Goal: Transaction & Acquisition: Book appointment/travel/reservation

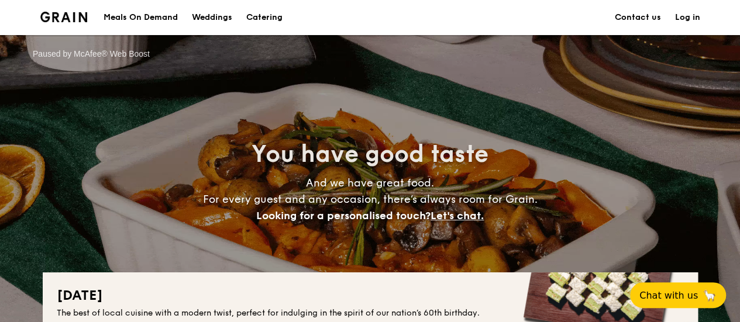
click at [685, 22] on link "Log in" at bounding box center [687, 17] width 25 height 35
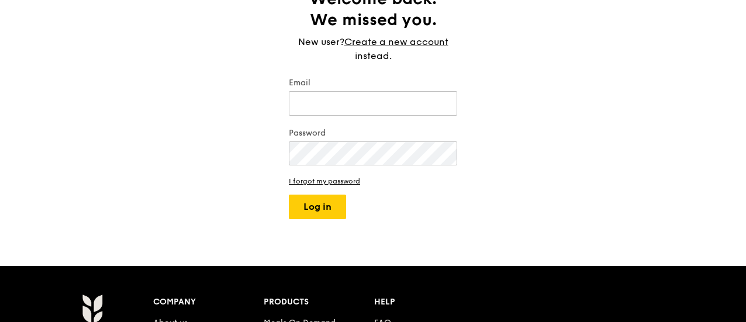
scroll to position [117, 0]
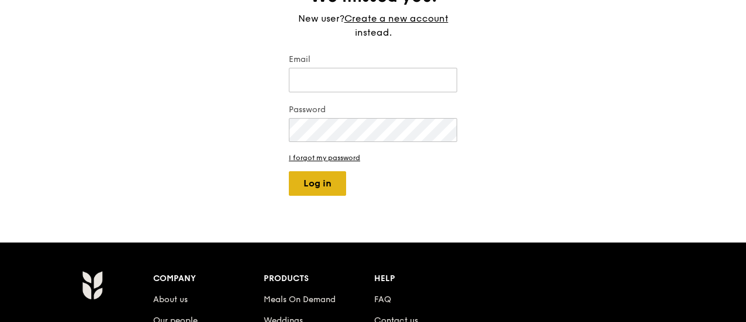
type input "jimmychan856@gmail.com"
click at [327, 179] on button "Log in" at bounding box center [317, 183] width 57 height 25
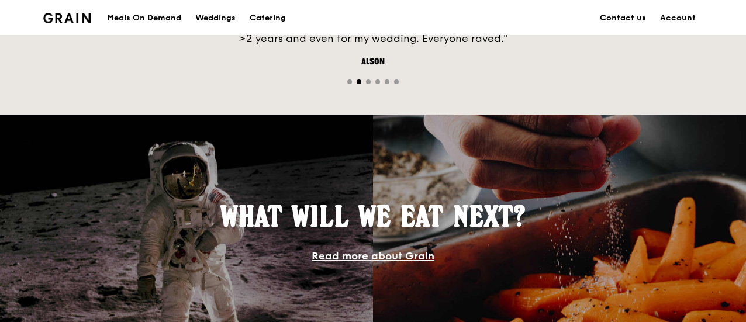
scroll to position [574, 0]
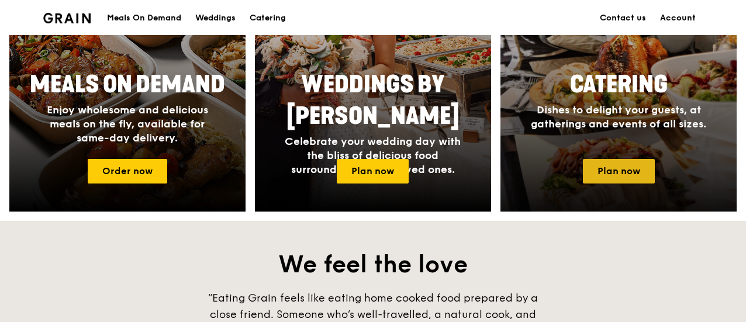
click at [627, 171] on link "Plan now" at bounding box center [619, 171] width 72 height 25
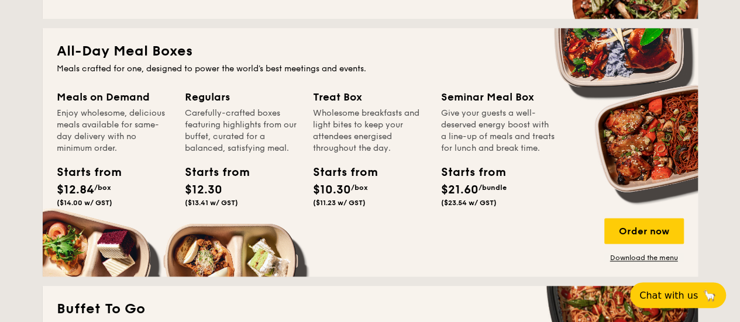
scroll to position [994, 0]
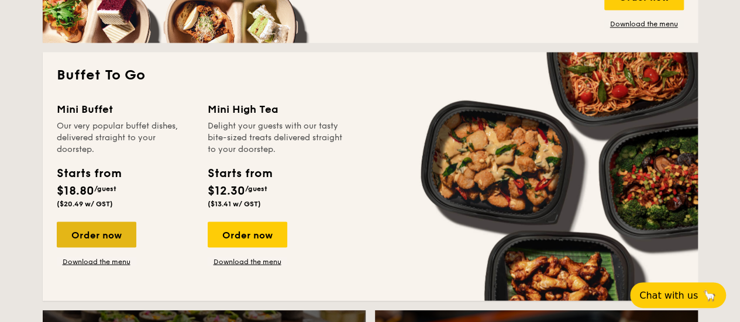
click at [106, 240] on div "Order now" at bounding box center [97, 235] width 80 height 26
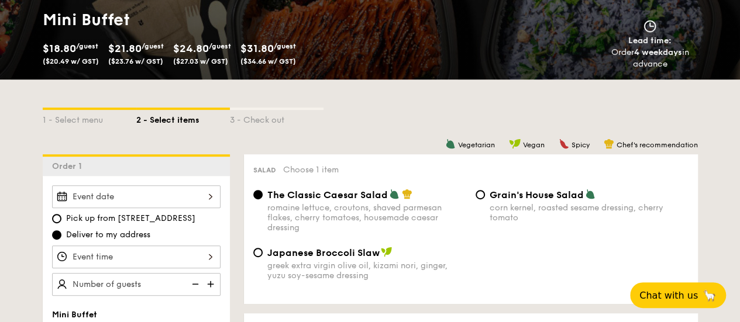
scroll to position [292, 0]
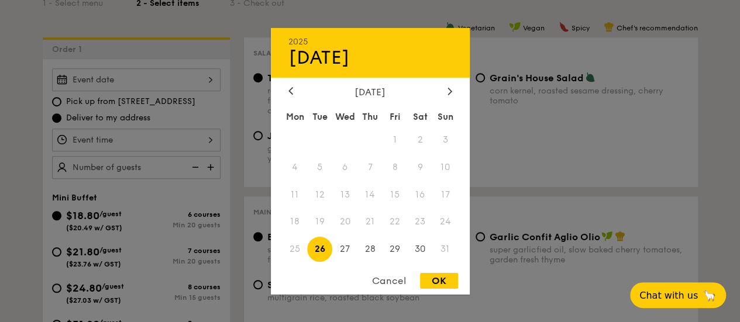
click at [165, 80] on div "2025 Aug [DATE] Tue Wed Thu Fri Sat Sun 1 2 3 4 5 6 7 8 9 10 11 12 13 14 15 16 …" at bounding box center [136, 79] width 168 height 23
click at [443, 89] on div "[DATE]" at bounding box center [370, 91] width 164 height 11
click at [447, 88] on icon at bounding box center [449, 91] width 5 height 8
click at [450, 89] on icon at bounding box center [449, 91] width 4 height 7
click at [424, 221] on span "25" at bounding box center [419, 221] width 25 height 25
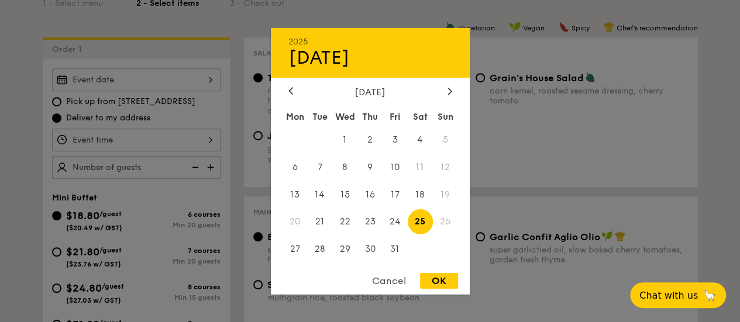
click at [434, 280] on div "OK" at bounding box center [439, 281] width 38 height 16
type input "[DATE]"
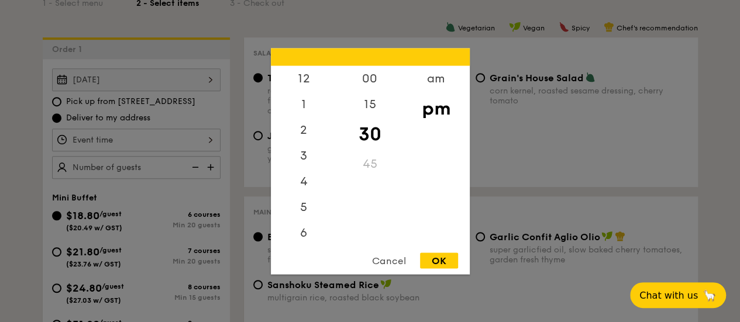
click at [122, 142] on div "12 1 2 3 4 5 6 7 8 9 10 11 00 15 30 45 am pm Cancel OK" at bounding box center [136, 140] width 168 height 23
click at [302, 183] on div "6" at bounding box center [304, 185] width 66 height 34
click at [371, 133] on div "30" at bounding box center [370, 134] width 66 height 34
click at [436, 263] on div "OK" at bounding box center [439, 261] width 38 height 16
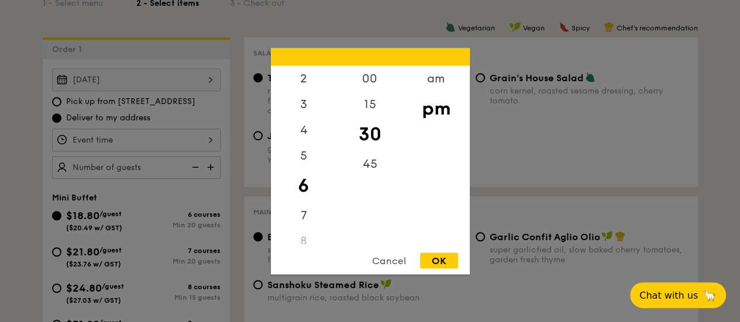
type input "6:30PM"
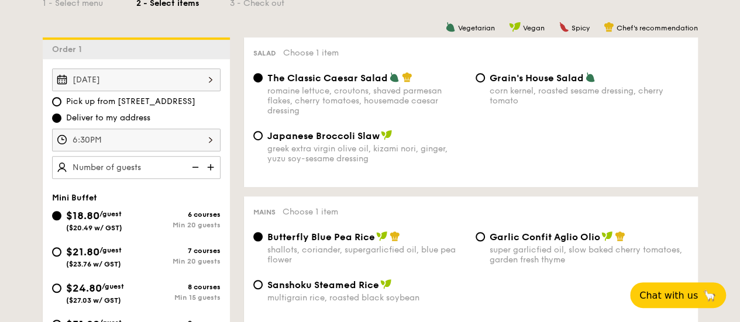
click at [212, 164] on img at bounding box center [212, 167] width 18 height 22
type input "35 guests"
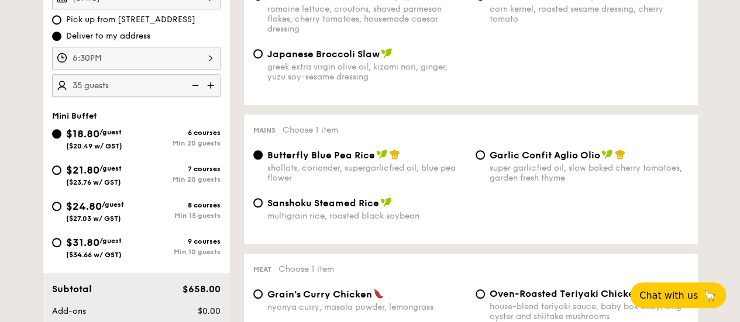
scroll to position [468, 0]
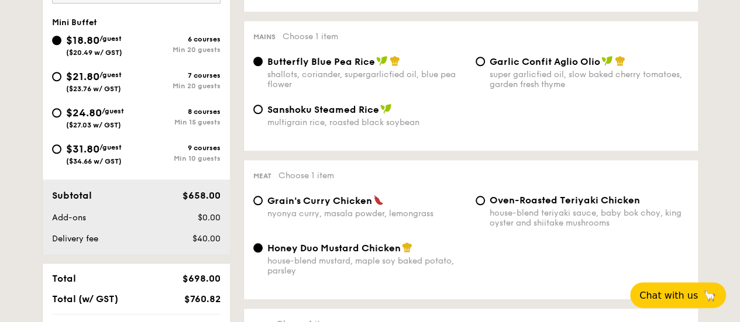
click at [99, 151] on span "$31.80" at bounding box center [82, 149] width 33 height 13
click at [61, 151] on input "$31.80 /guest ($34.66 w/ GST) 9 courses Min 10 guests" at bounding box center [56, 148] width 9 height 9
radio input "true"
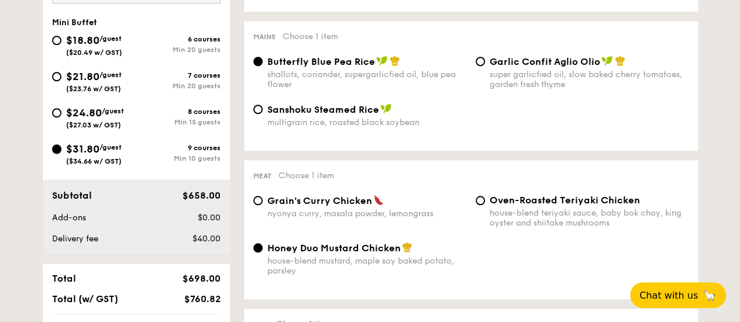
radio input "false"
radio input "true"
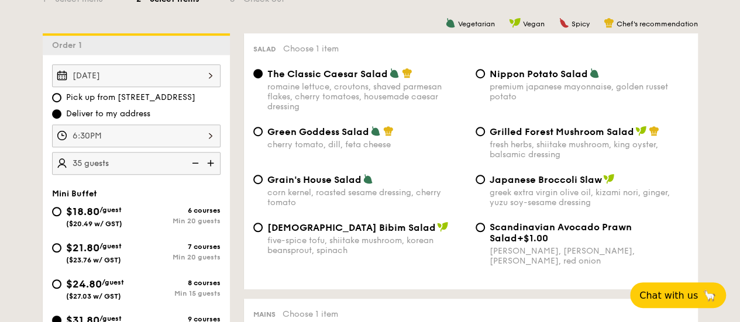
scroll to position [292, 0]
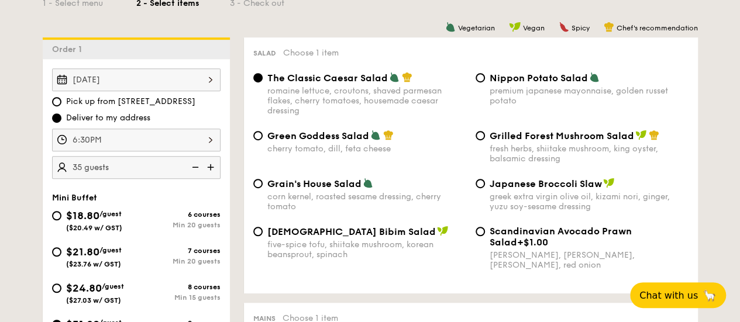
click at [530, 85] on div "Nippon Potato Salad premium japanese mayonnaise, golden russet potato" at bounding box center [588, 89] width 199 height 34
click at [485, 82] on input "Nippon Potato Salad premium japanese mayonnaise, golden russet potato" at bounding box center [479, 77] width 9 height 9
radio input "true"
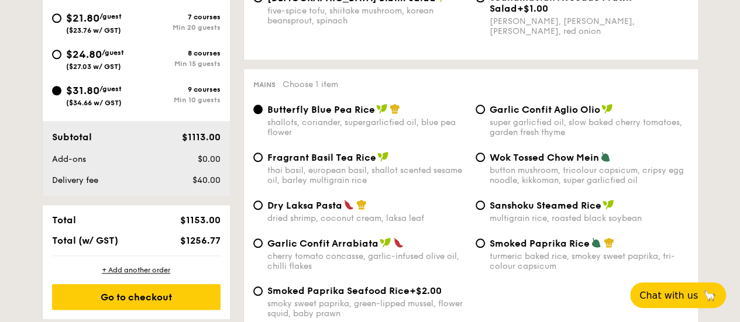
scroll to position [585, 0]
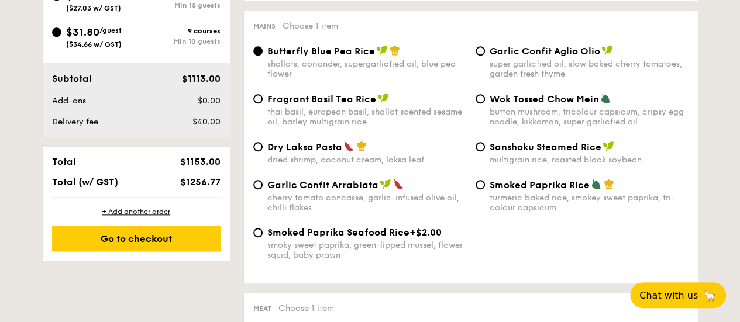
click at [324, 153] on span "Dry Laksa Pasta" at bounding box center [304, 146] width 75 height 11
click at [263, 151] on input "Dry Laksa Pasta dried shrimp, coconut cream, laksa leaf" at bounding box center [257, 146] width 9 height 9
radio input "true"
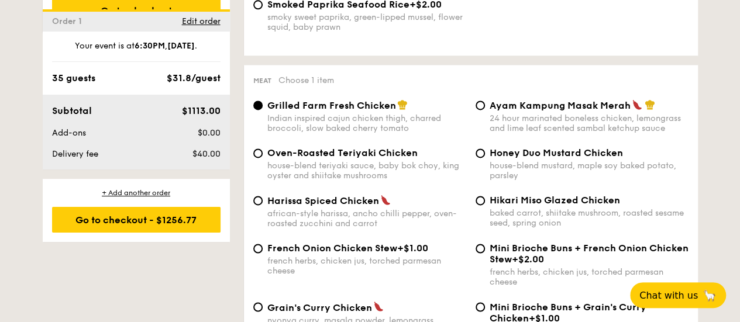
scroll to position [877, 0]
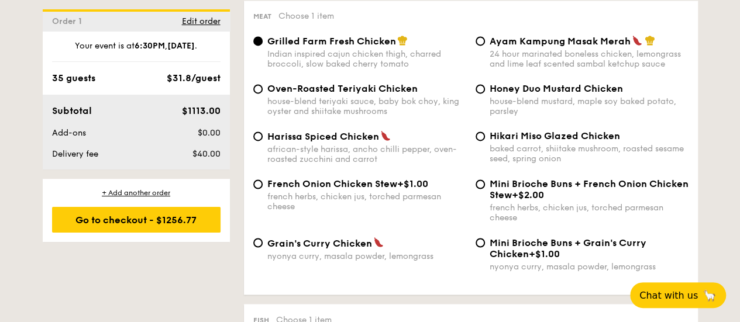
click at [523, 151] on div "baked carrot, shiitake mushroom, roasted sesame seed, spring onion" at bounding box center [588, 154] width 199 height 20
click at [485, 141] on input "Hikari Miso Glazed Chicken baked carrot, shiitake mushroom, roasted sesame seed…" at bounding box center [479, 136] width 9 height 9
radio input "true"
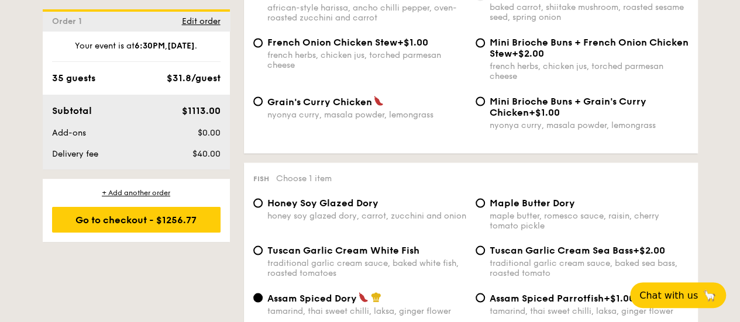
scroll to position [1111, 0]
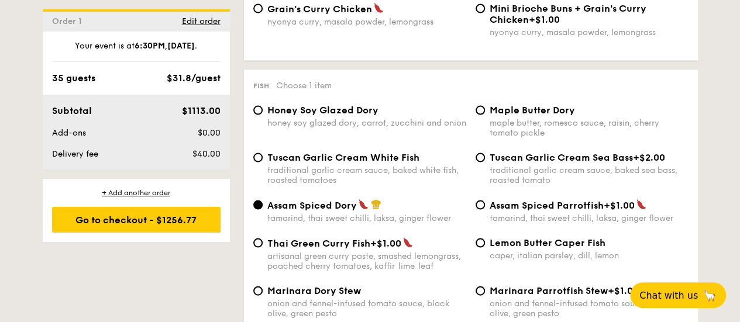
click at [552, 246] on span "Lemon Butter Caper Fish" at bounding box center [547, 242] width 116 height 11
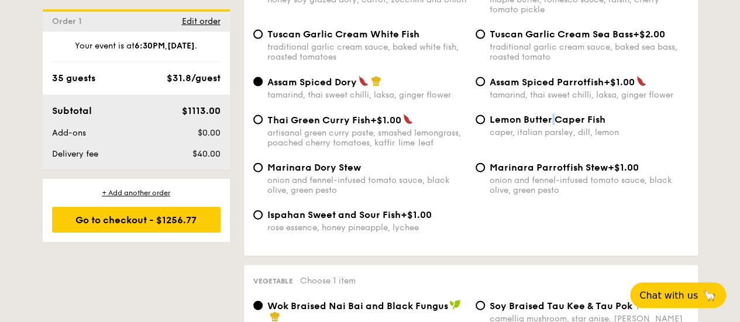
scroll to position [1286, 0]
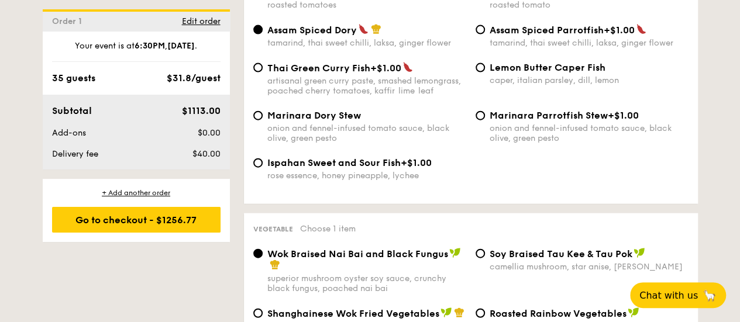
click at [510, 73] on span "Lemon Butter Caper Fish" at bounding box center [547, 67] width 116 height 11
click at [485, 72] on input "Lemon Butter Caper Fish caper, italian parsley, dill, lemon" at bounding box center [479, 67] width 9 height 9
radio input "true"
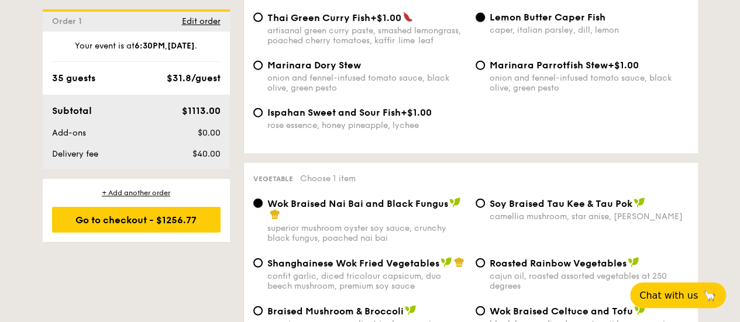
scroll to position [1462, 0]
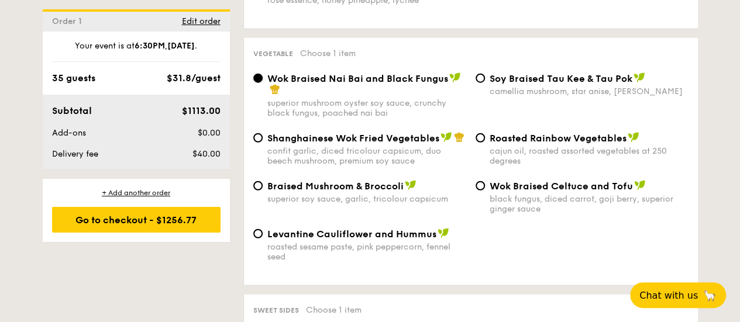
click at [522, 157] on div "cajun oil, roasted assorted vegetables at 250 degrees" at bounding box center [588, 156] width 199 height 20
click at [485, 143] on input "Roasted Rainbow Vegetables cajun oil, roasted assorted vegetables at 250 degrees" at bounding box center [479, 137] width 9 height 9
radio input "true"
click at [327, 192] on span "Braised Mushroom & Broccoli" at bounding box center [335, 186] width 136 height 11
click at [263, 191] on input "Braised Mushroom & Broccoli superior soy sauce, garlic, tricolour capsicum" at bounding box center [257, 185] width 9 height 9
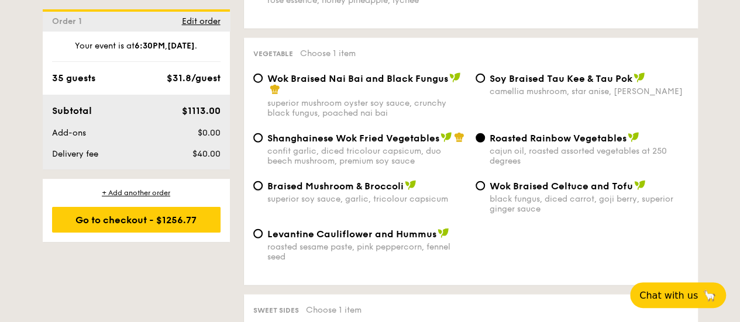
radio input "true"
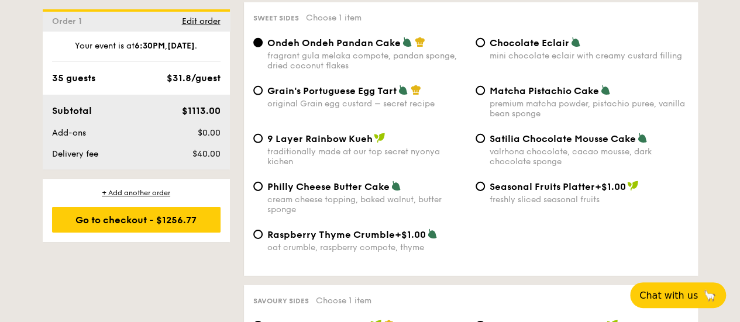
click at [323, 144] on span "9 Layer Rainbow Kueh" at bounding box center [319, 138] width 105 height 11
click at [263, 143] on input "9 Layer Rainbow Kueh traditionally made at our top secret nyonya kichen" at bounding box center [257, 138] width 9 height 9
radio input "true"
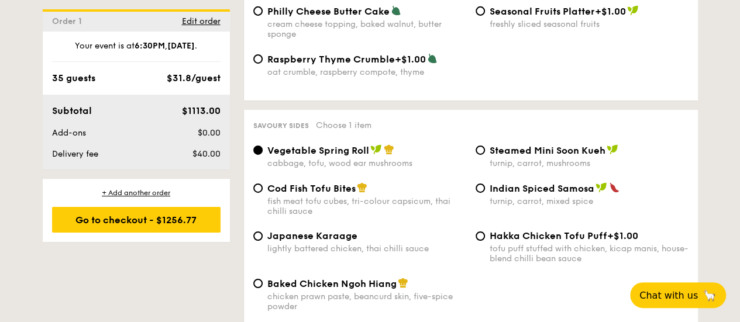
scroll to position [1988, 0]
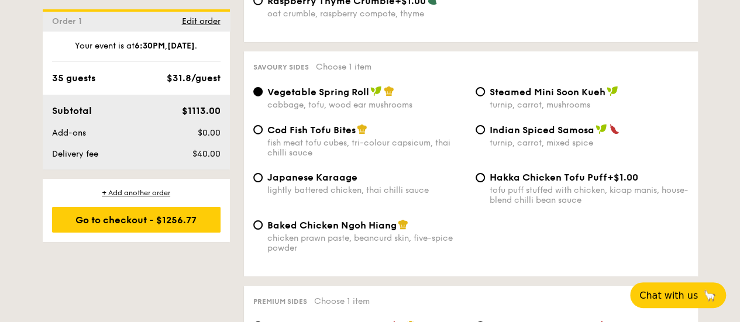
click at [330, 183] on span "Japanese Karaage" at bounding box center [312, 177] width 90 height 11
click at [263, 182] on input "Japanese Karaage lightly battered chicken, thai chilli sauce" at bounding box center [257, 177] width 9 height 9
radio input "true"
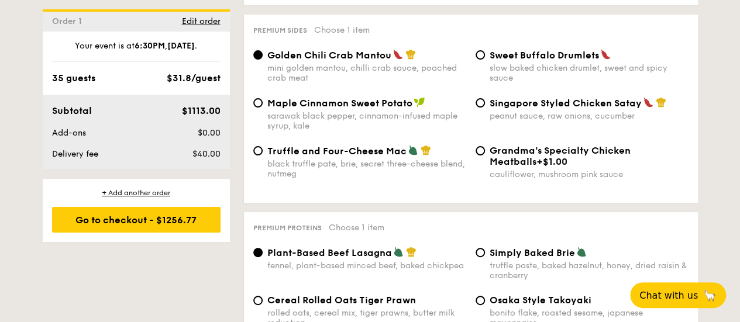
scroll to position [2280, 0]
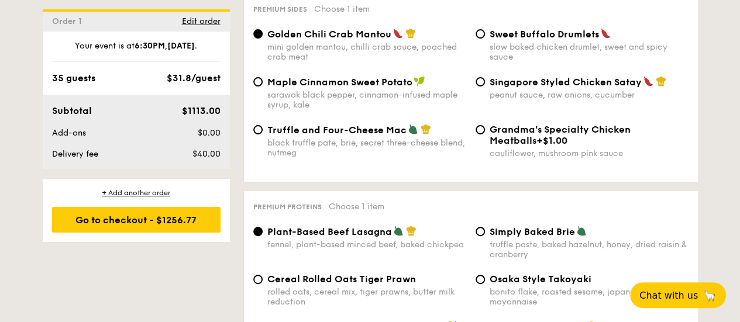
click at [513, 100] on div "peanut sauce, raw onions, cucumber" at bounding box center [588, 95] width 199 height 10
click at [485, 87] on input "Singapore Styled Chicken Satay peanut sauce, raw onions, cucumber" at bounding box center [479, 81] width 9 height 9
radio input "true"
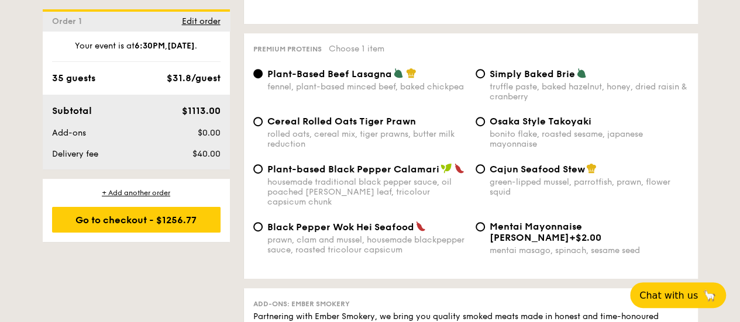
scroll to position [2456, 0]
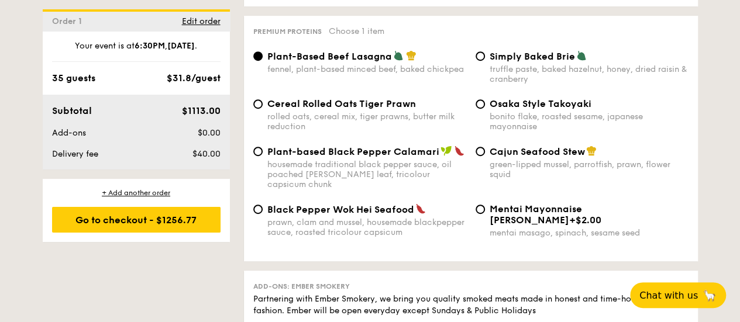
click at [329, 132] on div "rolled oats, cereal mix, tiger prawns, butter milk reduction" at bounding box center [366, 122] width 199 height 20
click at [263, 109] on input "Cereal Rolled Oats Tiger Prawn rolled oats, cereal mix, tiger prawns, butter mi…" at bounding box center [257, 103] width 9 height 9
radio input "true"
click at [393, 74] on div "Plant-Based Beef Lasagna fennel, plant-based minced beef, baked chickpea" at bounding box center [366, 62] width 199 height 24
click at [263, 61] on input "Plant-Based Beef Lasagna fennel, plant-based minced beef, baked chickpea" at bounding box center [257, 55] width 9 height 9
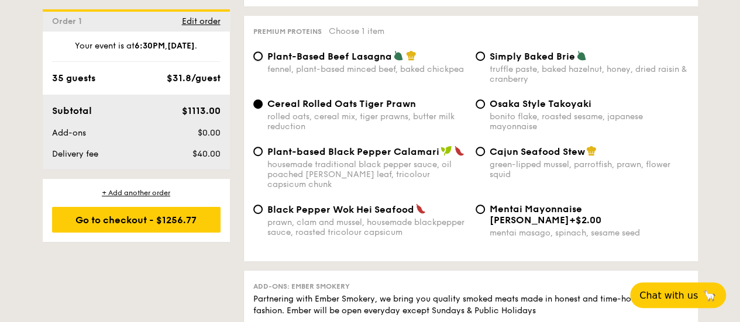
radio input "true"
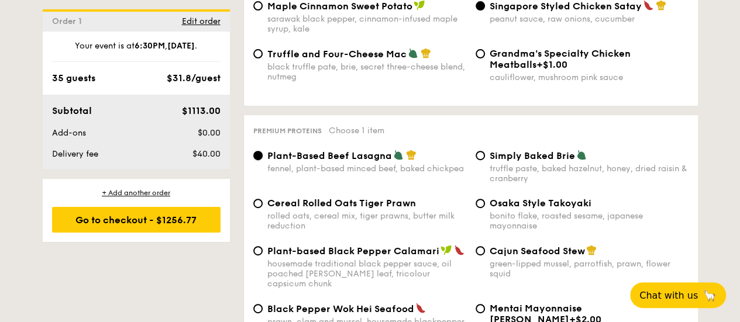
scroll to position [2339, 0]
